Goal: Use online tool/utility: Utilize a website feature to perform a specific function

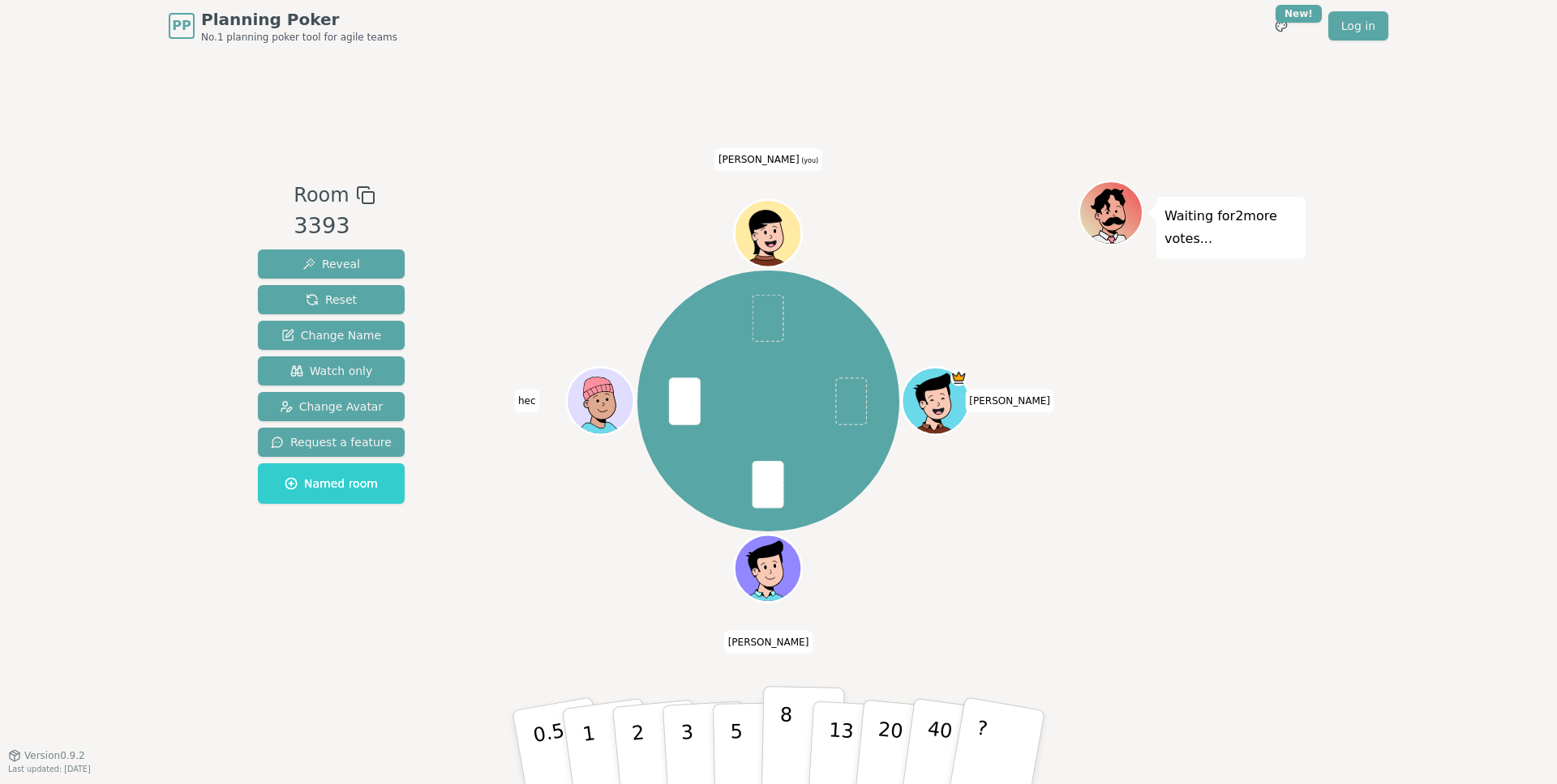
click at [782, 721] on p "8" at bounding box center [785, 747] width 13 height 87
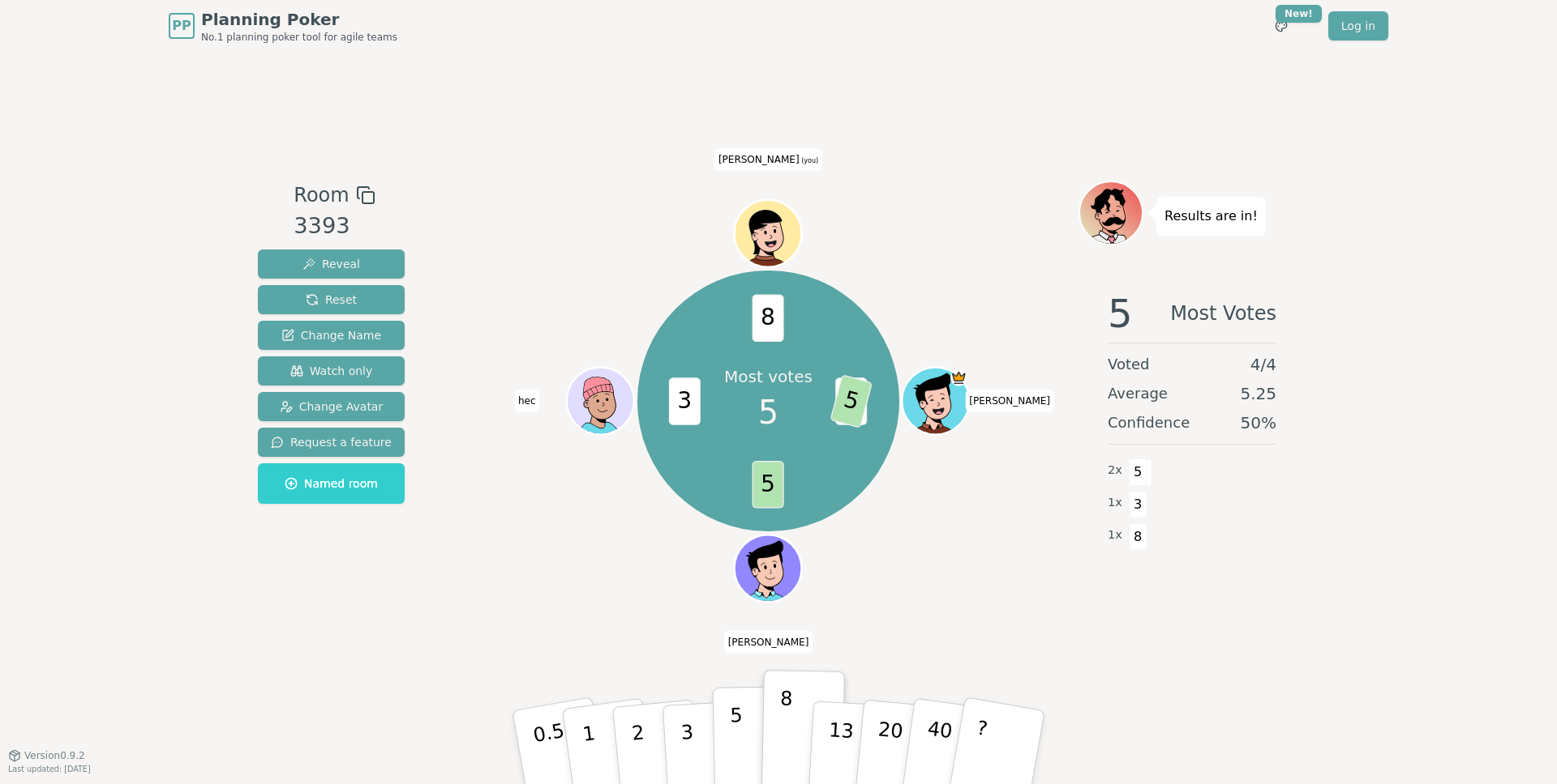
click at [730, 714] on p "5" at bounding box center [736, 748] width 13 height 87
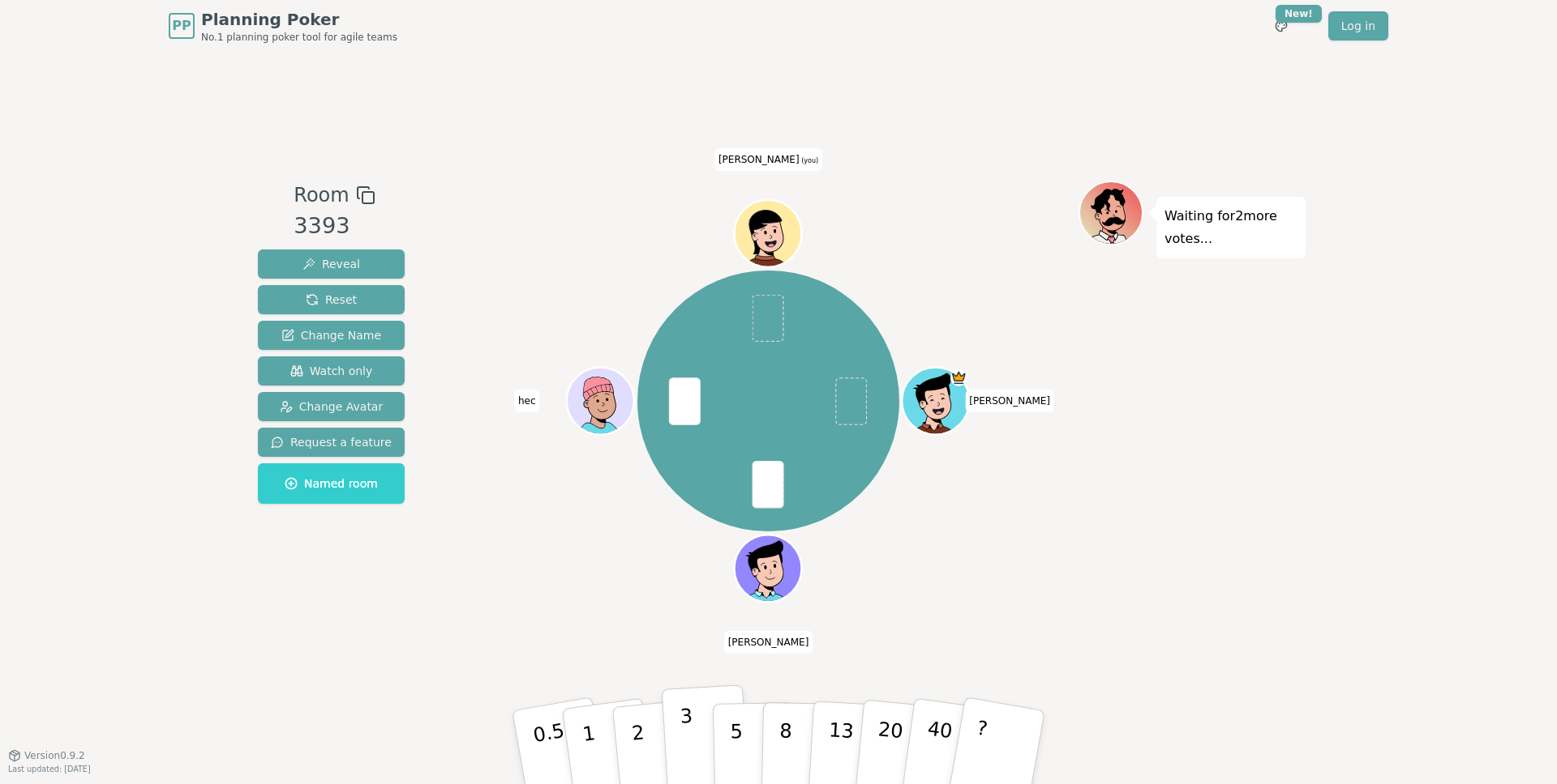
click at [702, 744] on button "3" at bounding box center [705, 748] width 88 height 126
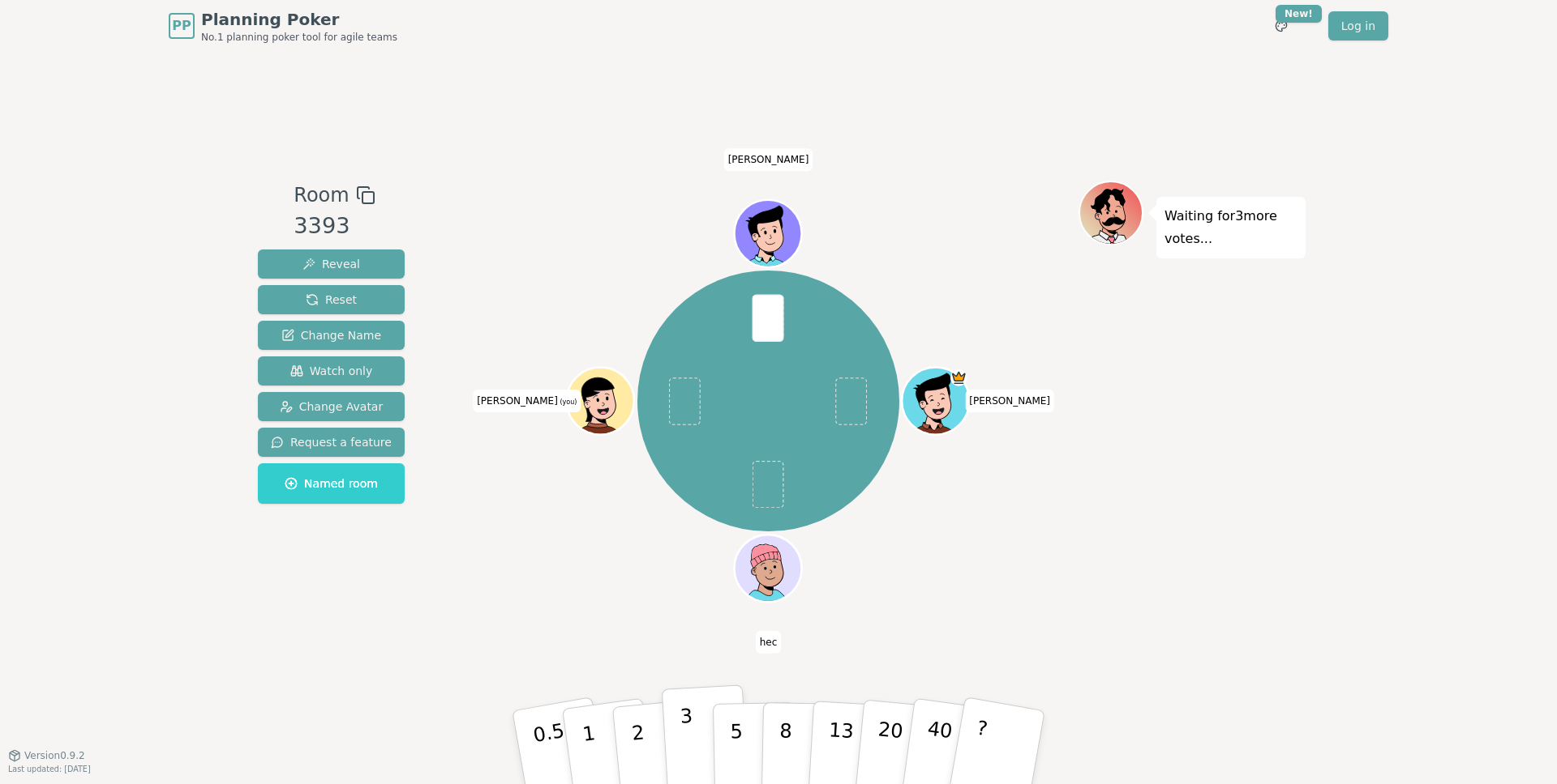
click at [684, 728] on p "3" at bounding box center [688, 749] width 18 height 88
click at [698, 728] on button "3" at bounding box center [705, 748] width 88 height 126
